Goal: Task Accomplishment & Management: Manage account settings

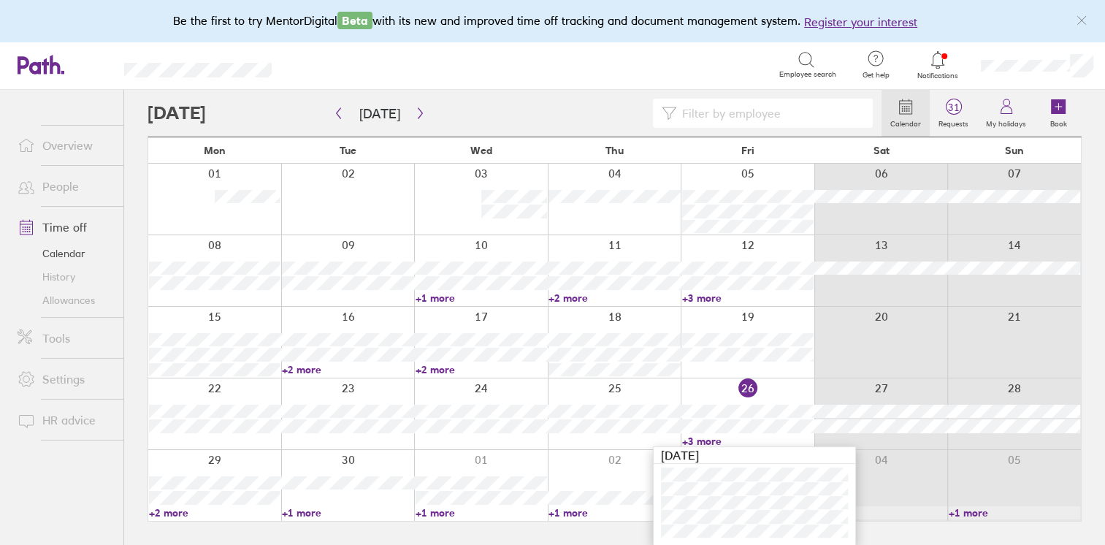
click at [64, 225] on link "Time off" at bounding box center [65, 227] width 118 height 29
click at [707, 437] on link "+3 more" at bounding box center [755, 441] width 134 height 13
click at [126, 463] on div "Calendar 32 Requests My holidays Book [DATE] [DATE] Mon Tue Wed Thu Fri Sat Sun…" at bounding box center [614, 317] width 981 height 455
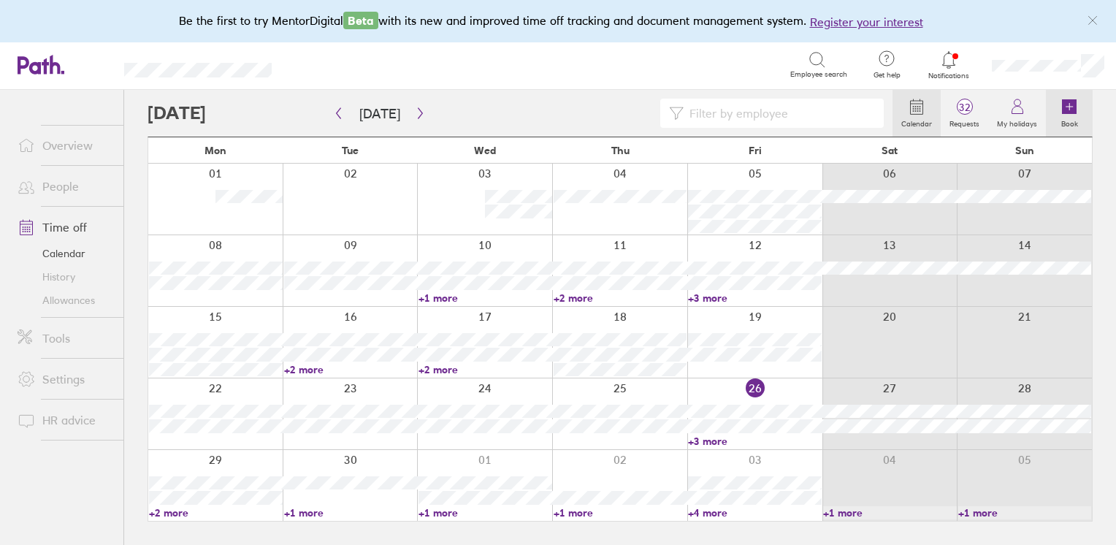
click at [1070, 118] on label "Book" at bounding box center [1069, 121] width 34 height 13
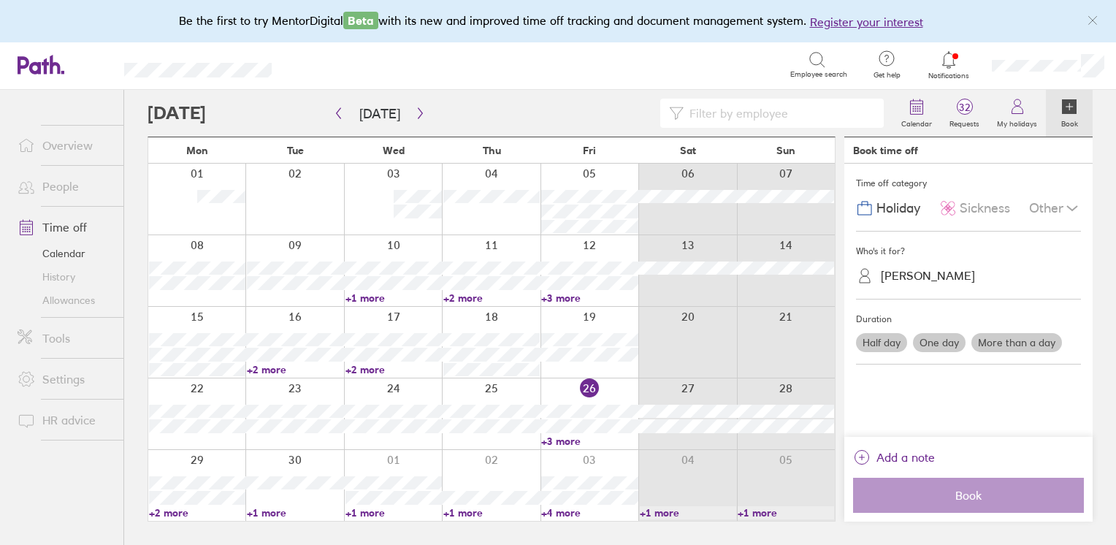
click at [938, 340] on label "One day" at bounding box center [939, 342] width 53 height 19
click at [0, 0] on input "One day" at bounding box center [0, 0] width 0 height 0
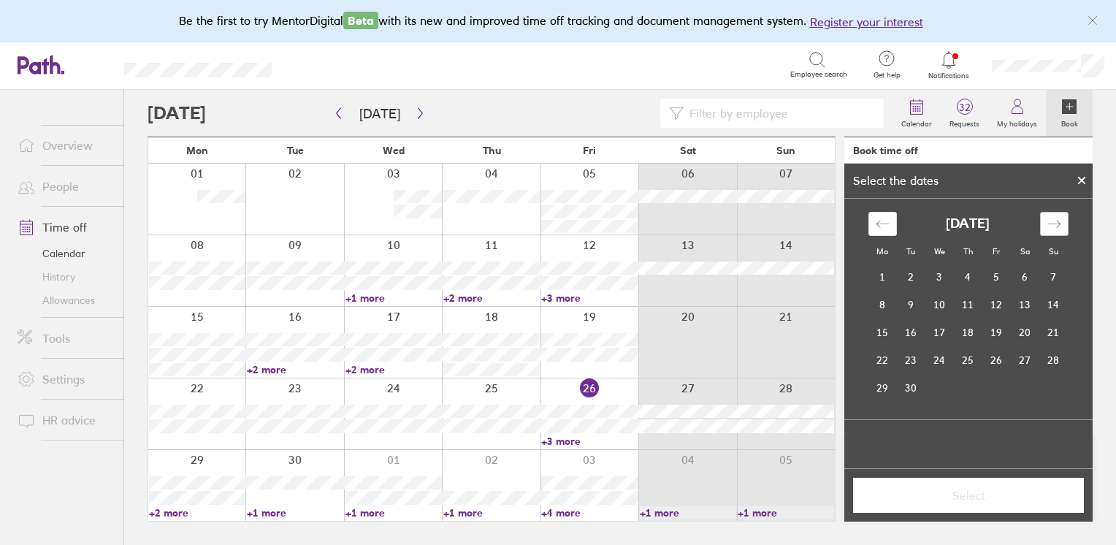
click at [1049, 221] on icon "Move forward to switch to the next month." at bounding box center [1054, 224] width 14 height 14
click at [996, 275] on td "3" at bounding box center [996, 278] width 28 height 28
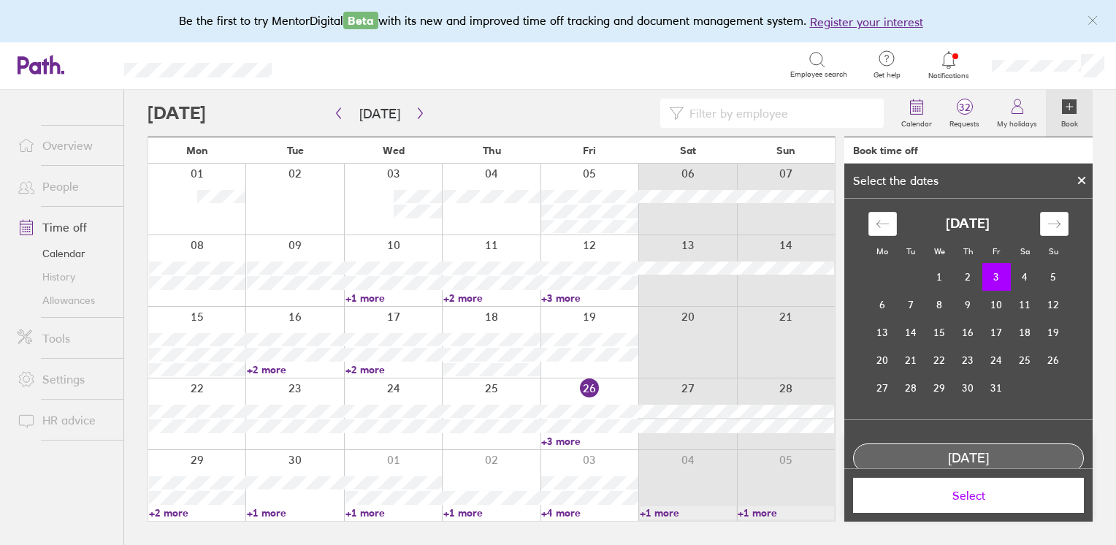
click at [966, 494] on span "Select" at bounding box center [968, 495] width 210 height 13
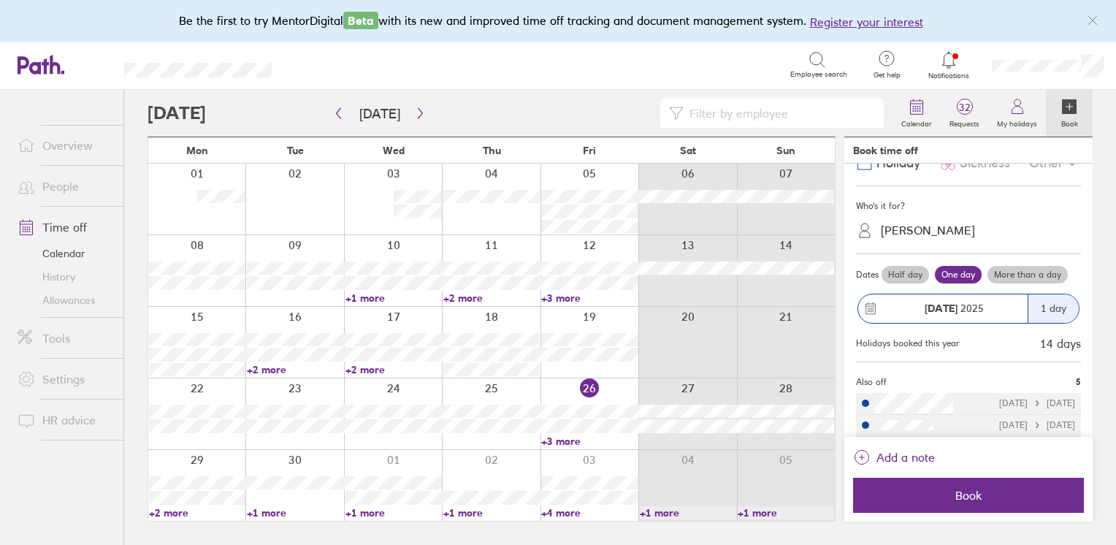
scroll to position [117, 0]
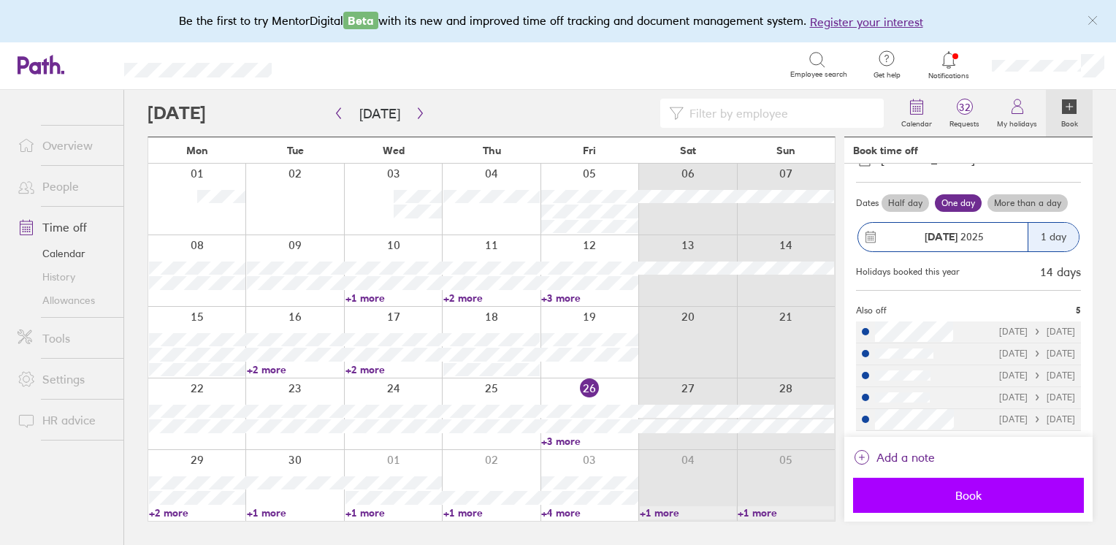
click at [933, 498] on span "Book" at bounding box center [968, 495] width 210 height 13
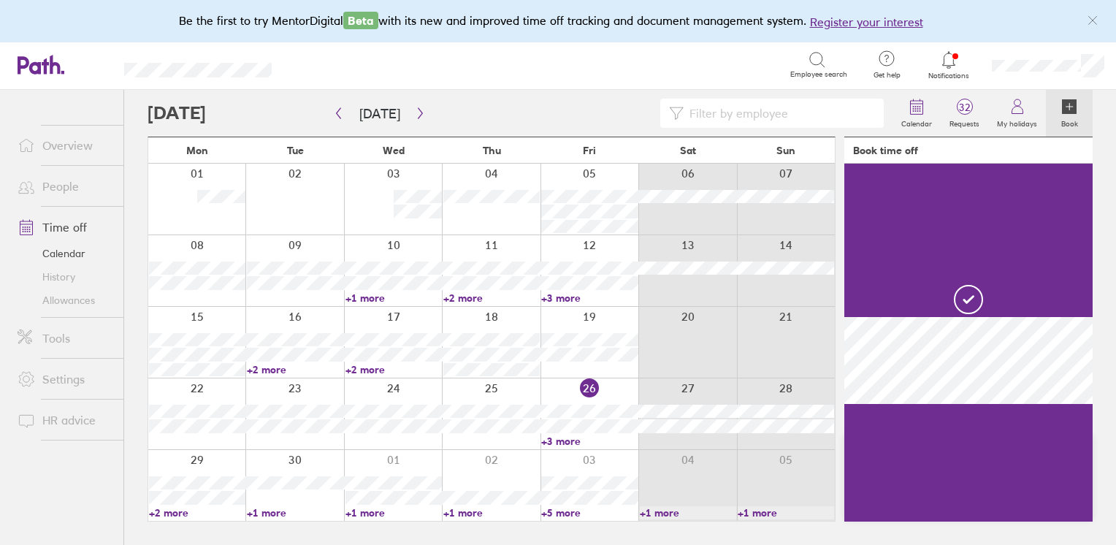
scroll to position [0, 0]
